Goal: Information Seeking & Learning: Learn about a topic

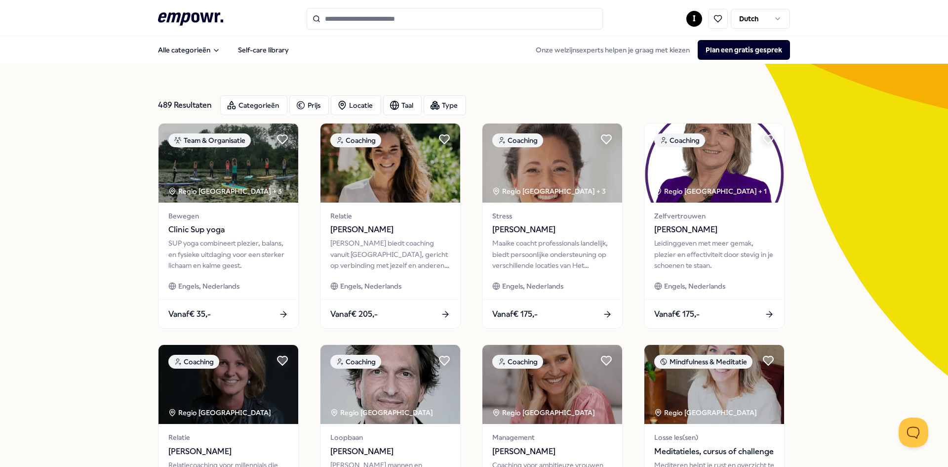
click at [189, 15] on icon at bounding box center [190, 18] width 65 height 13
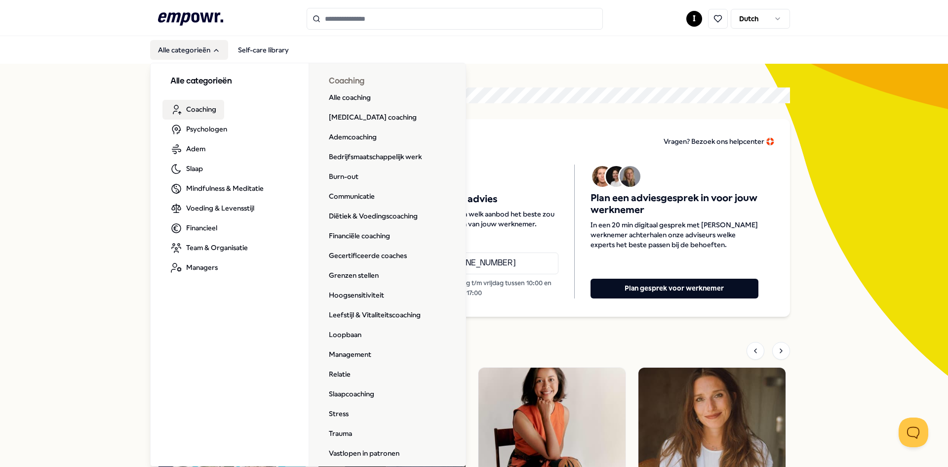
click at [354, 197] on div "Alle categorieën Coaching Psychologen Adem Slaap Mindfulness & Meditatie Voedin…" at bounding box center [308, 263] width 316 height 406
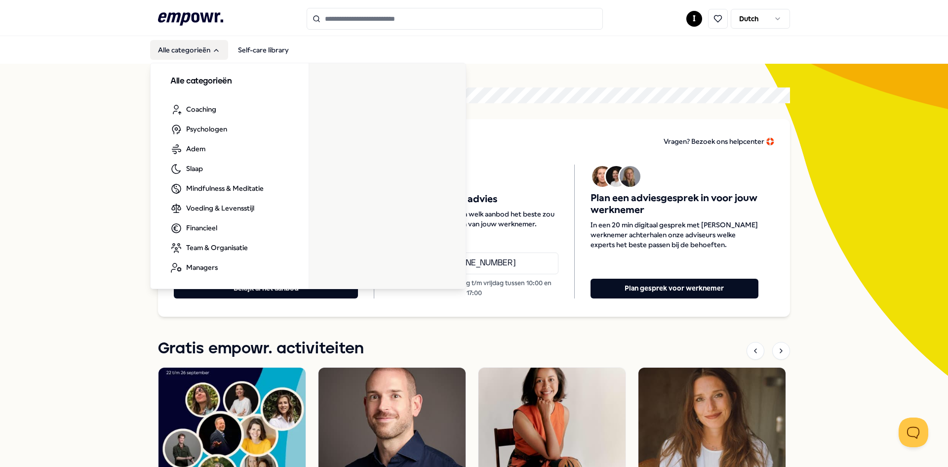
click at [184, 50] on button "Alle categorieën" at bounding box center [189, 50] width 78 height 20
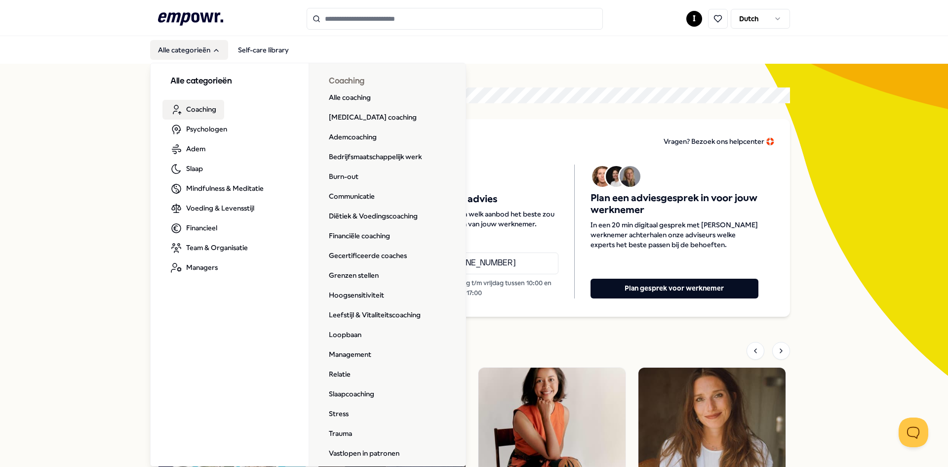
click at [201, 111] on span "Coaching" at bounding box center [201, 109] width 30 height 11
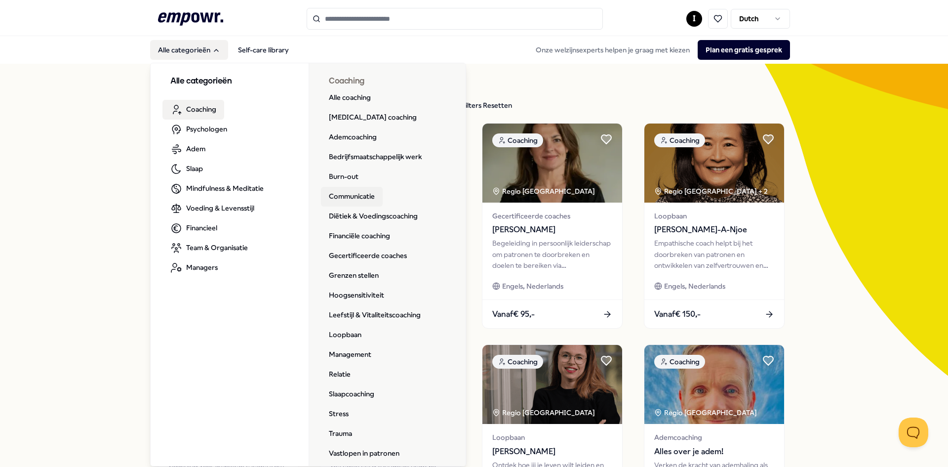
click at [351, 197] on link "Communicatie" at bounding box center [352, 197] width 62 height 20
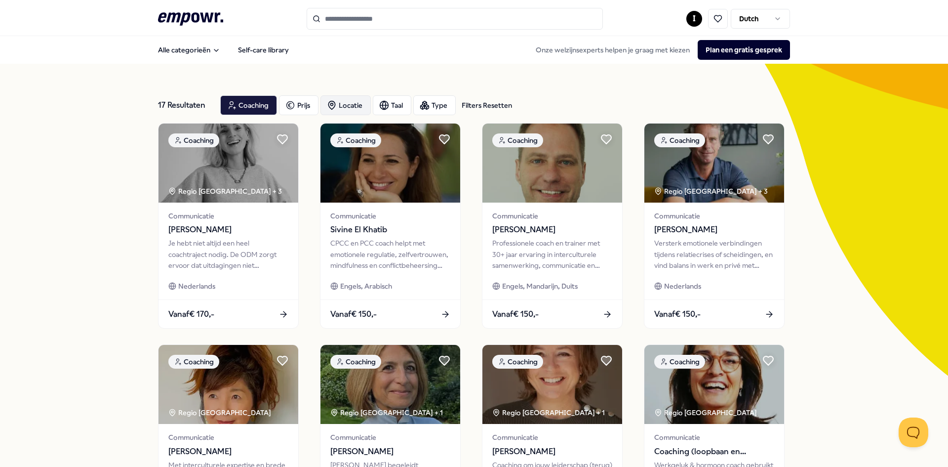
click at [345, 109] on div "Locatie" at bounding box center [345, 105] width 50 height 20
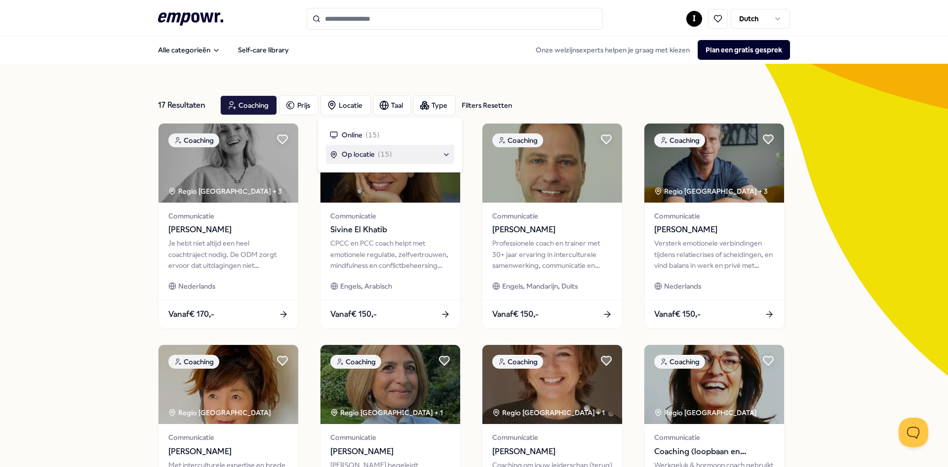
click at [382, 157] on span "( 15 )" at bounding box center [385, 154] width 14 height 11
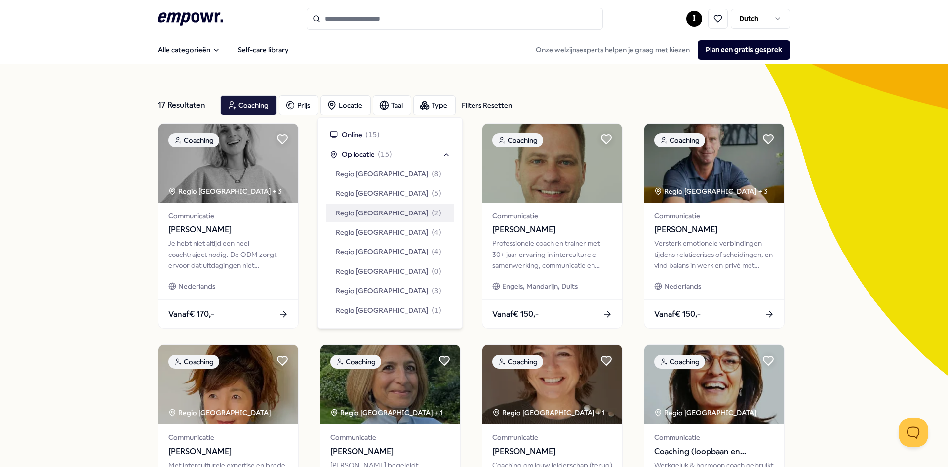
click at [408, 217] on div "Regio [GEOGRAPHIC_DATA] ( 2 )" at bounding box center [390, 212] width 128 height 19
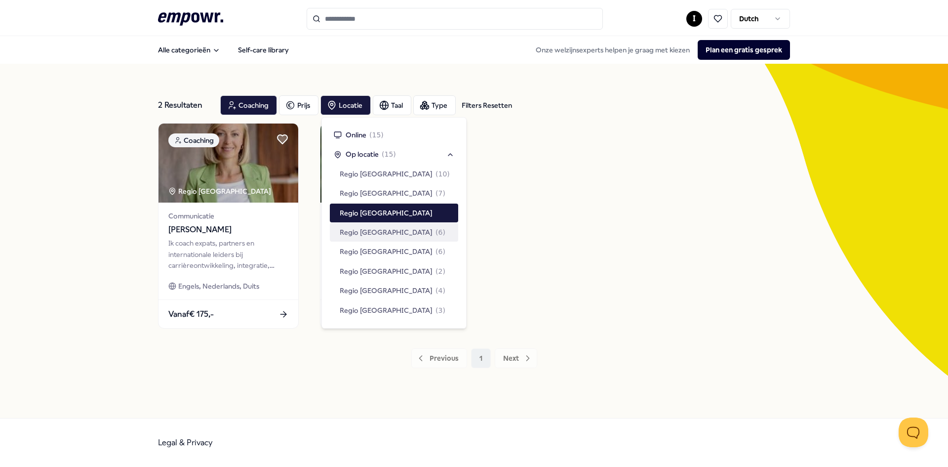
click at [626, 218] on div "Coaching Regio Zuid NL Communicatie [PERSON_NAME] coach expats, partners en int…" at bounding box center [474, 225] width 632 height 205
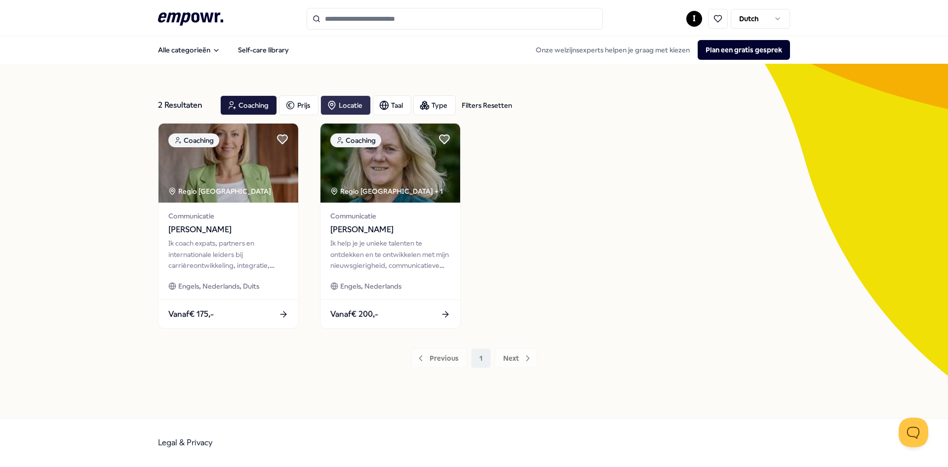
click at [354, 108] on div "Locatie" at bounding box center [345, 105] width 50 height 20
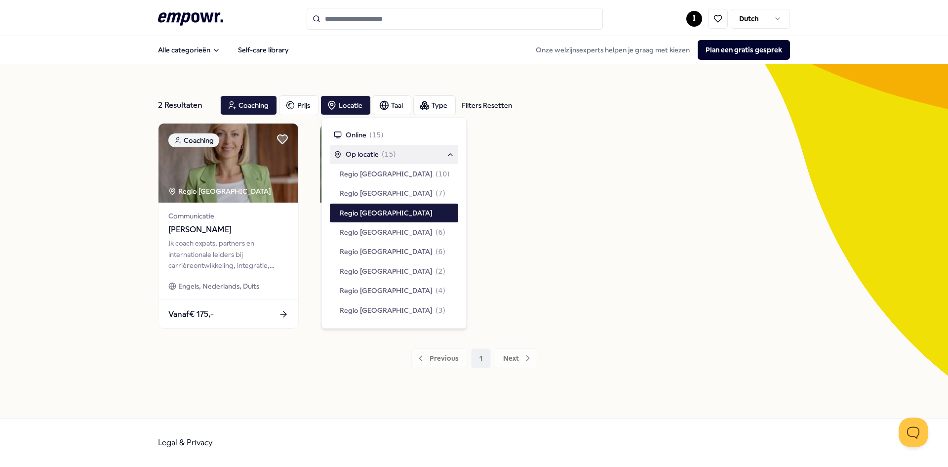
click at [399, 156] on div "Op locatie ( 15 )" at bounding box center [394, 154] width 120 height 11
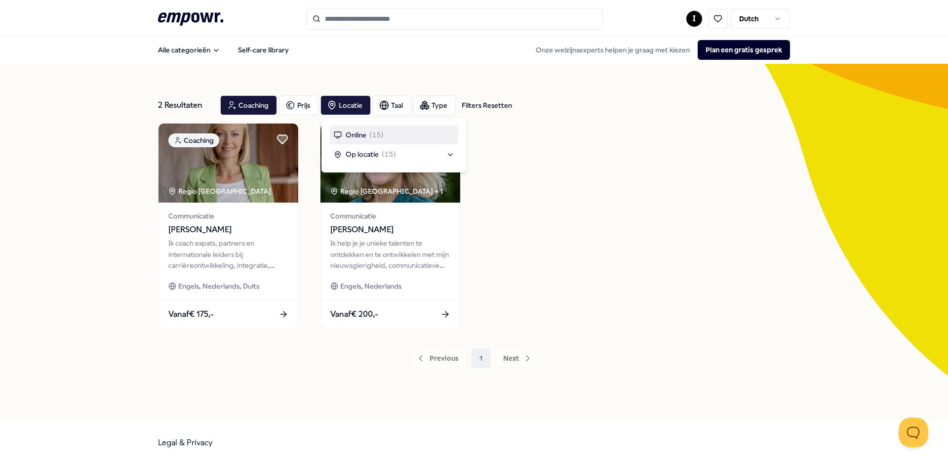
click at [598, 174] on div "Coaching Regio Zuid NL Communicatie [PERSON_NAME] coach expats, partners en int…" at bounding box center [474, 225] width 632 height 205
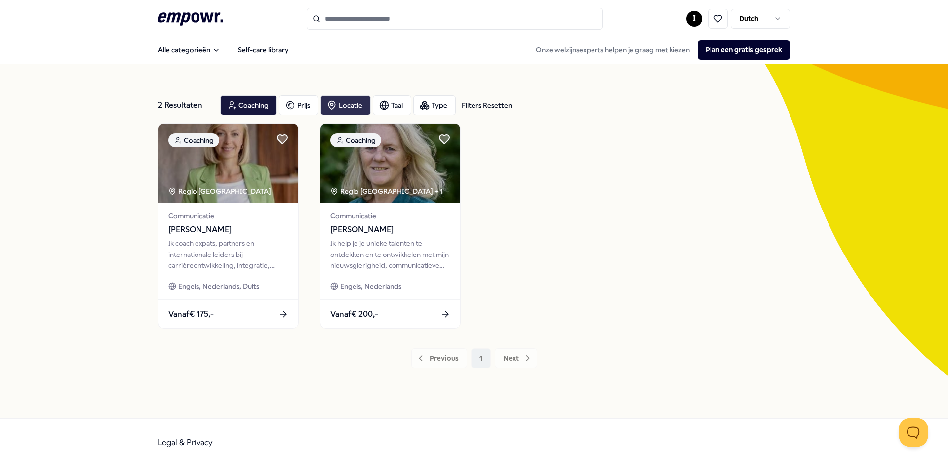
click at [342, 103] on div "Locatie" at bounding box center [345, 105] width 50 height 20
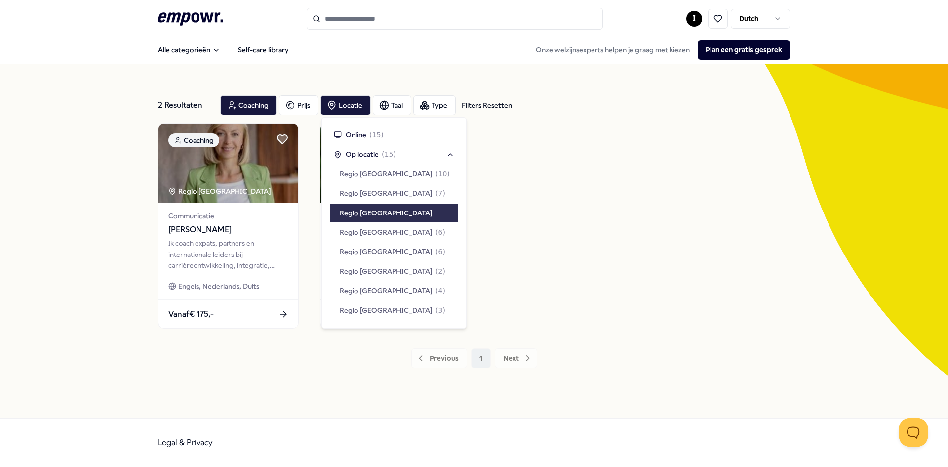
click at [385, 209] on div "Regio [GEOGRAPHIC_DATA]" at bounding box center [394, 212] width 128 height 19
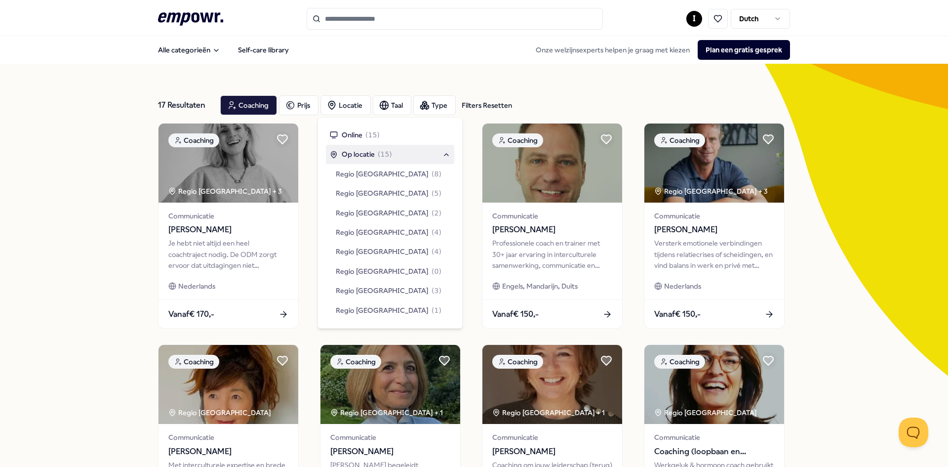
drag, startPoint x: 918, startPoint y: 233, endPoint x: 911, endPoint y: 233, distance: 6.4
click at [916, 233] on div "17 Resultaten Filters Resetten Coaching Prijs Locatie Taal Type Filters Resette…" at bounding box center [474, 449] width 948 height 771
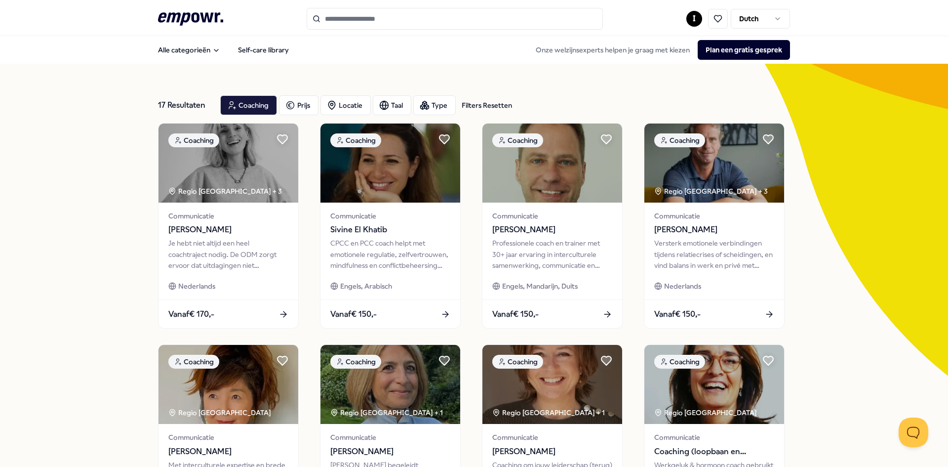
scroll to position [49, 0]
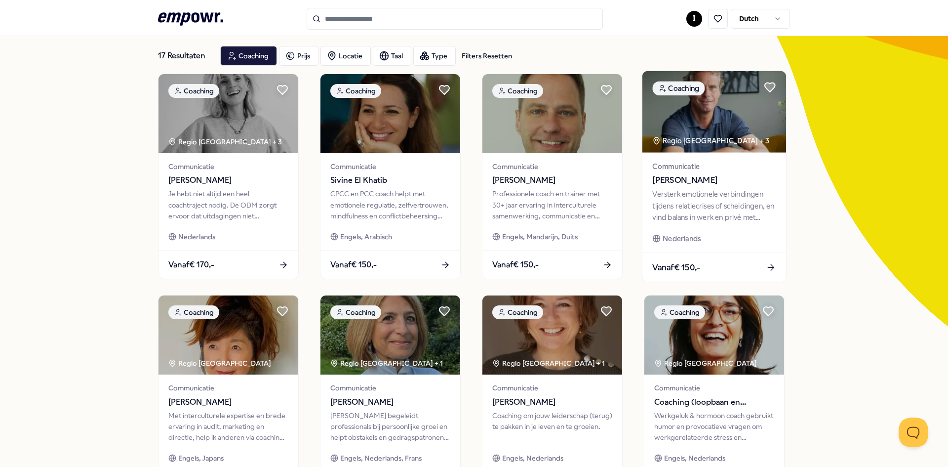
click at [691, 199] on div "Versterk emotionele verbindingen tijdens relatiecrises of scheidingen, en vind …" at bounding box center [713, 206] width 123 height 34
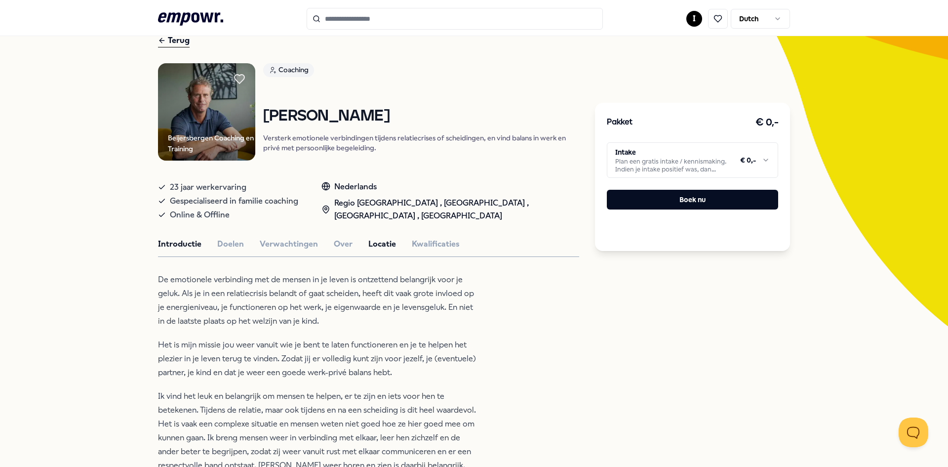
click at [370, 245] on button "Locatie" at bounding box center [382, 243] width 28 height 13
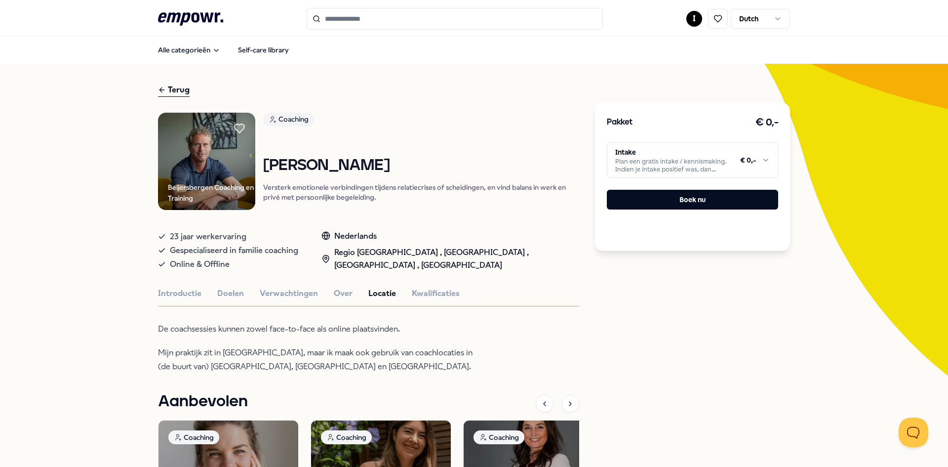
click at [666, 162] on html ".empowr-logo_svg__cls-1{fill:#03032f} I Dutch Alle categorieën Self-care librar…" at bounding box center [474, 233] width 948 height 467
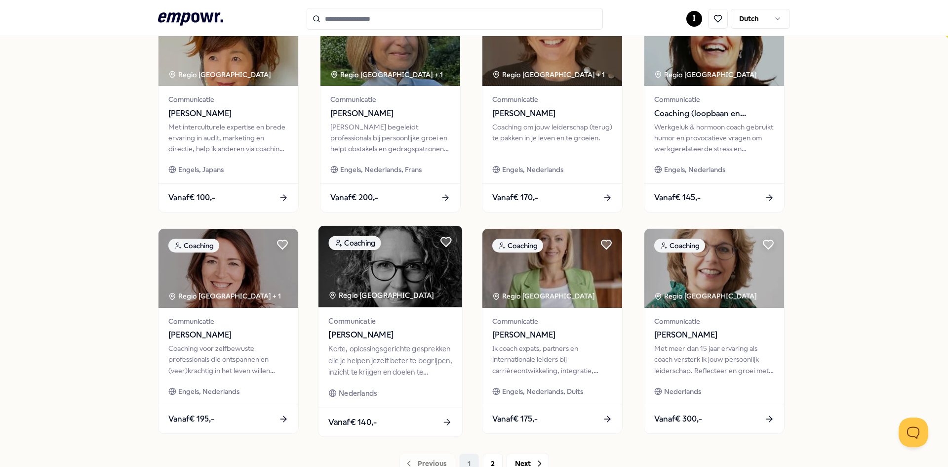
scroll to position [395, 0]
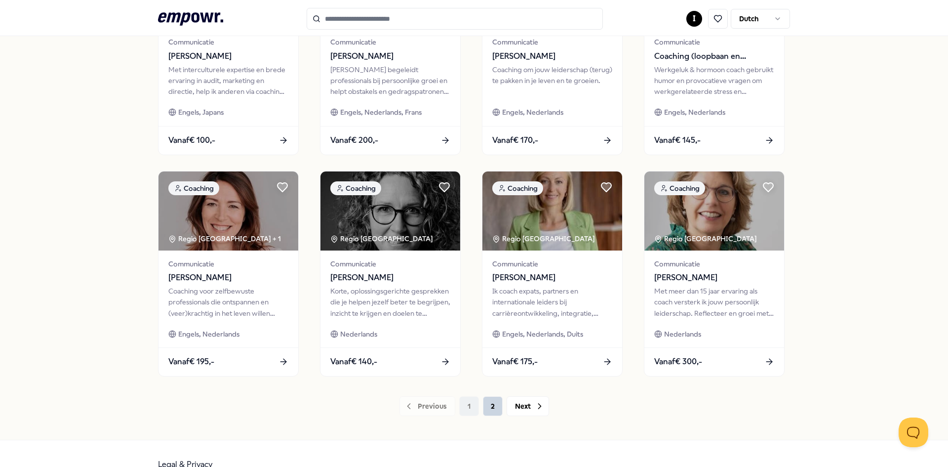
click at [493, 404] on button "2" at bounding box center [493, 406] width 20 height 20
